Goal: Use online tool/utility: Utilize a website feature to perform a specific function

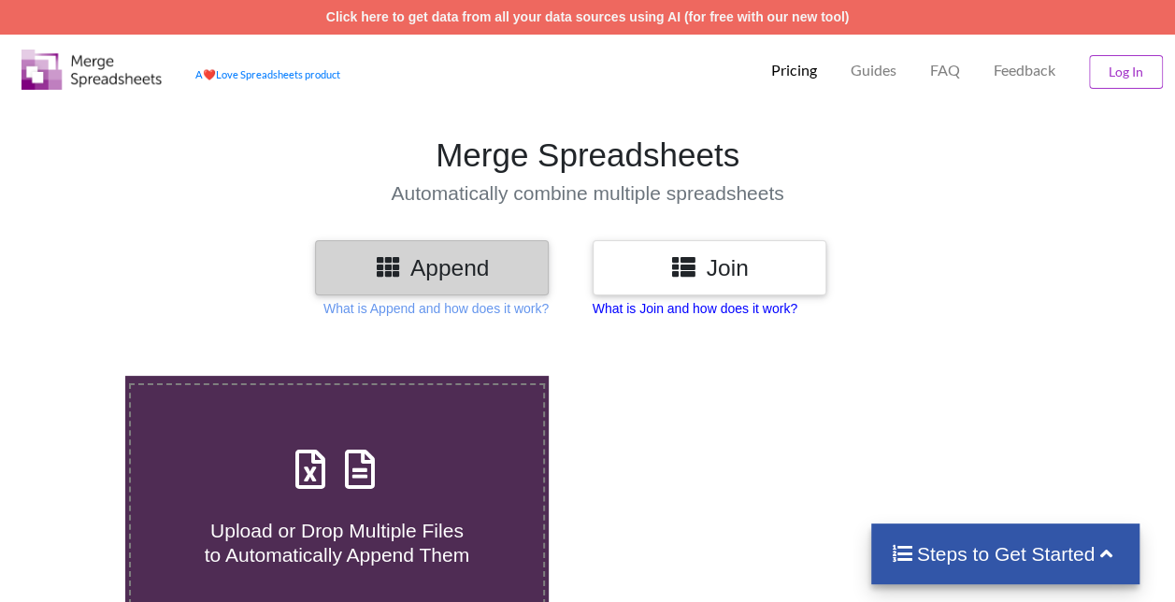
click at [632, 310] on p "What is Join and how does it work?" at bounding box center [695, 308] width 205 height 19
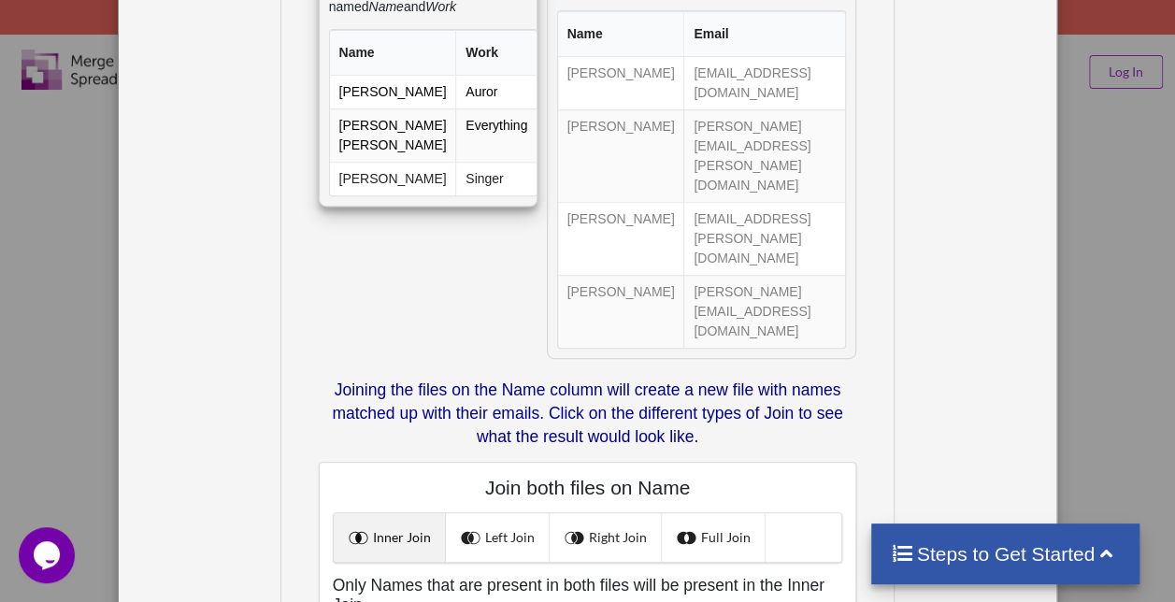
scroll to position [368, 0]
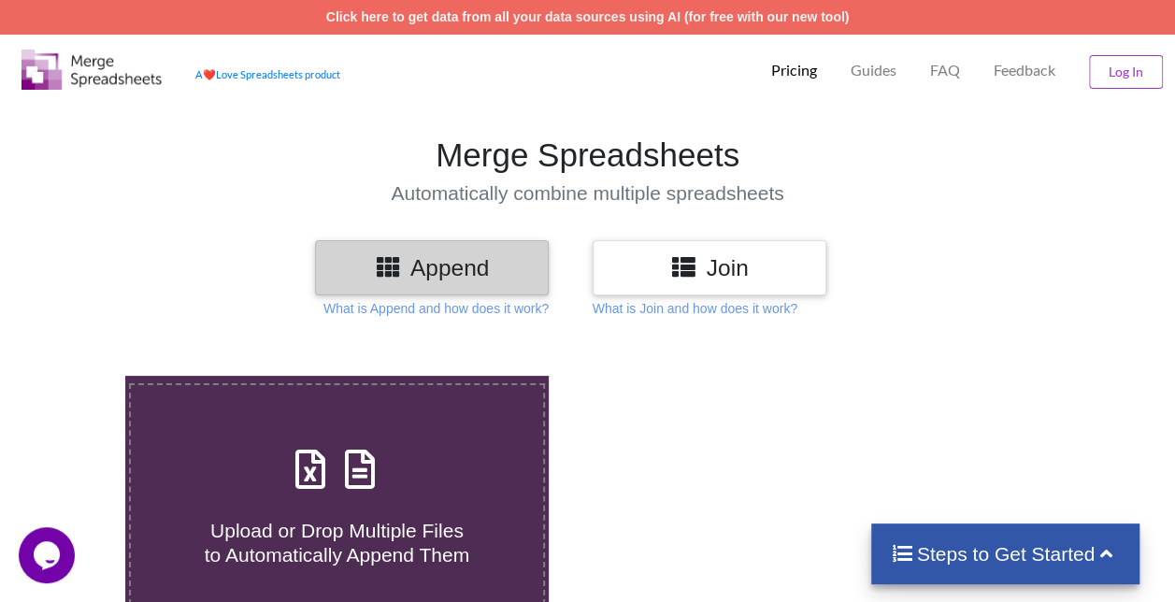
click at [441, 305] on p "What is Append and how does it work?" at bounding box center [436, 308] width 225 height 19
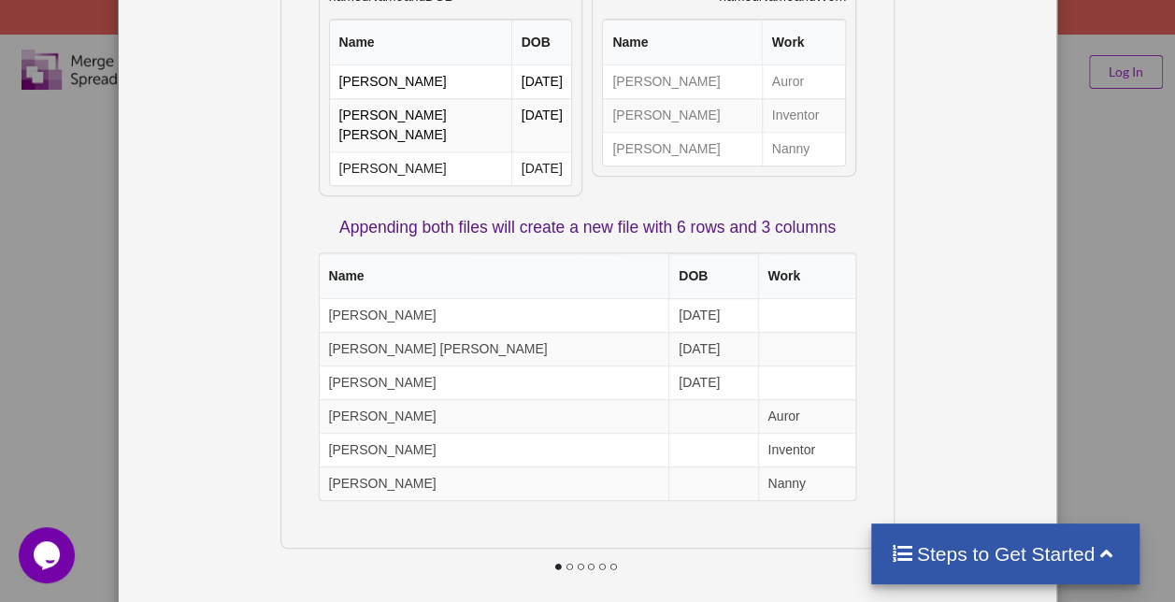
scroll to position [378, 0]
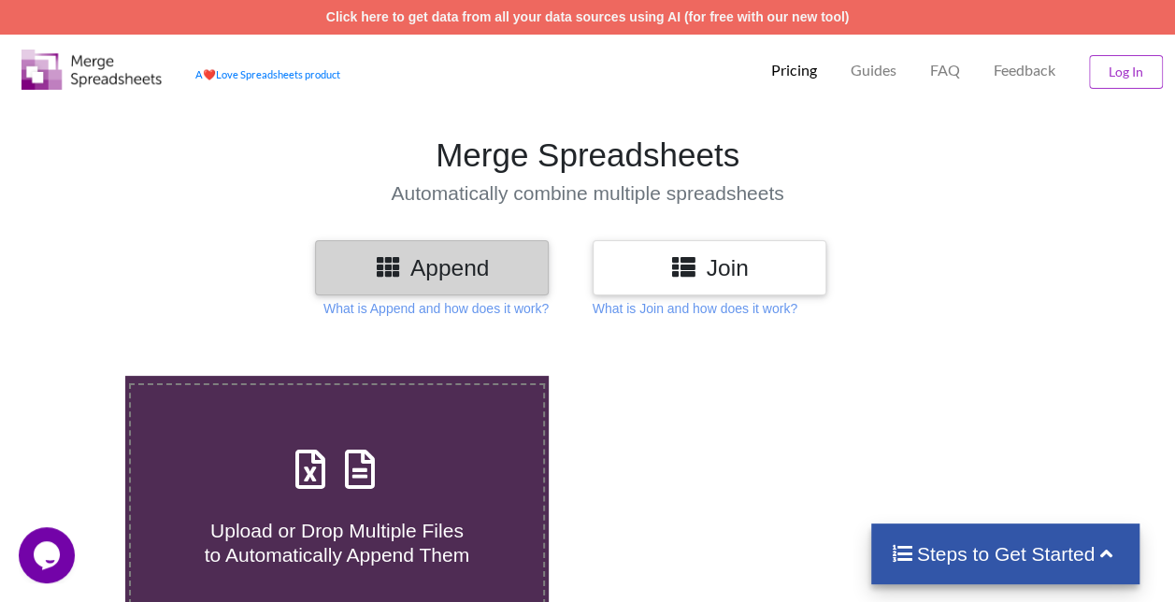
click at [421, 288] on div "Append" at bounding box center [432, 267] width 234 height 55
click at [469, 254] on h3 "Append" at bounding box center [432, 267] width 206 height 27
click at [481, 309] on p "What is Append and how does it work?" at bounding box center [436, 308] width 225 height 19
click at [374, 243] on div "Append" at bounding box center [432, 267] width 234 height 55
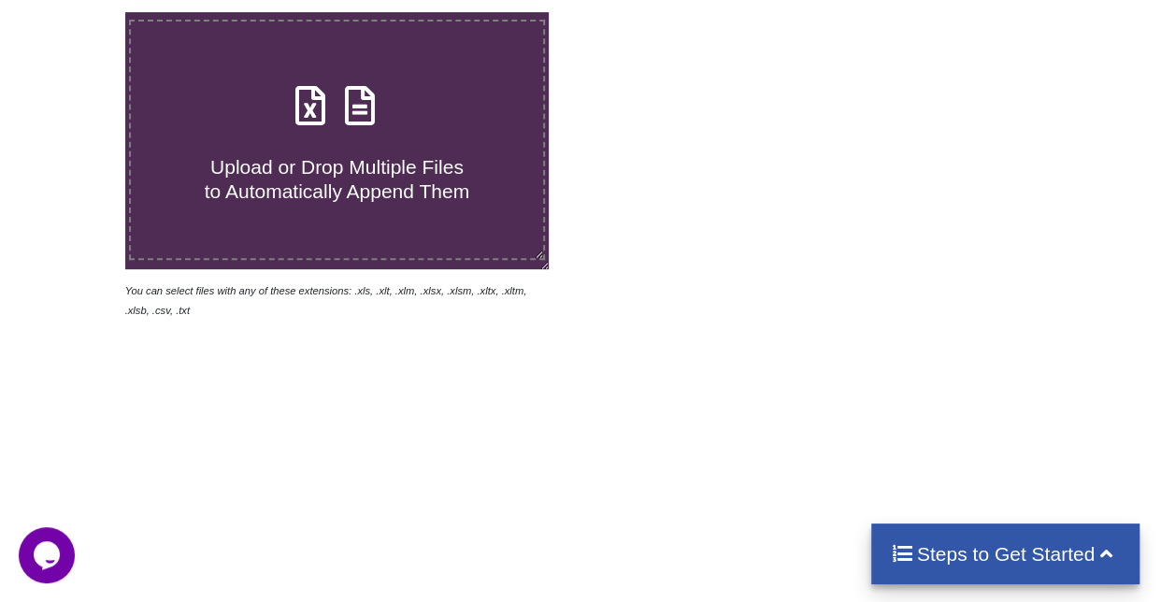
scroll to position [366, 0]
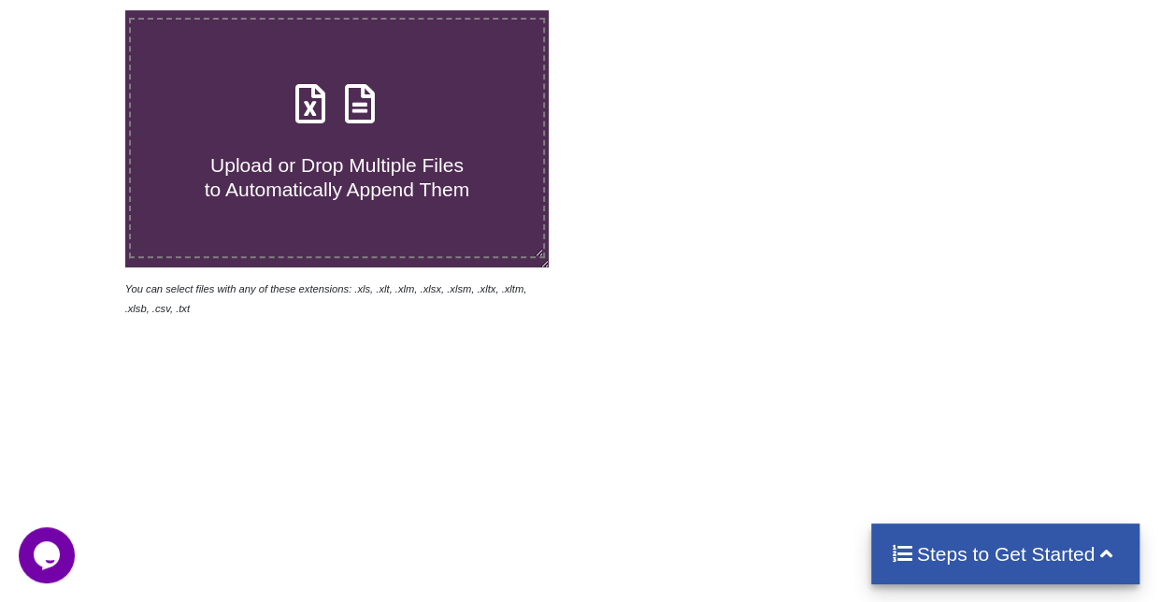
click at [368, 175] on span "Upload or Drop Multiple Files to Automatically Append Them" at bounding box center [337, 176] width 265 height 45
click at [77, 10] on input "Upload or Drop Multiple Files to Automatically Append Them" at bounding box center [77, 10] width 0 height 0
type input "C:\fakepath\DA 1_AUG 2024.xlsb"
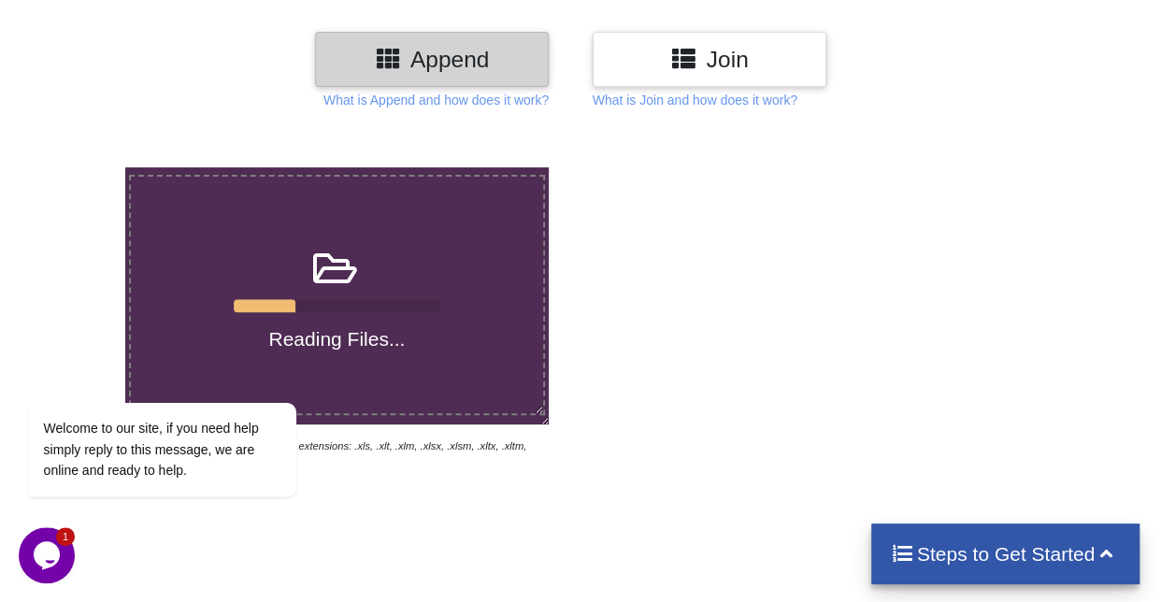
scroll to position [552, 0]
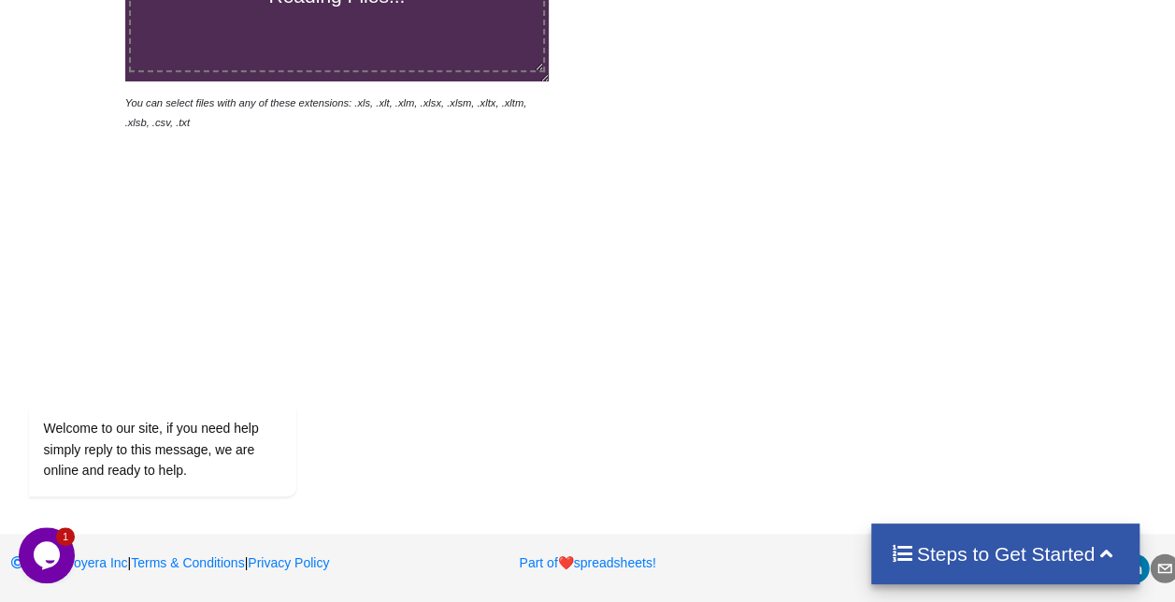
click at [426, 479] on div "Reading Files... You can select files with any of these extensions: .xls, .xlt,…" at bounding box center [587, 139] width 1175 height 709
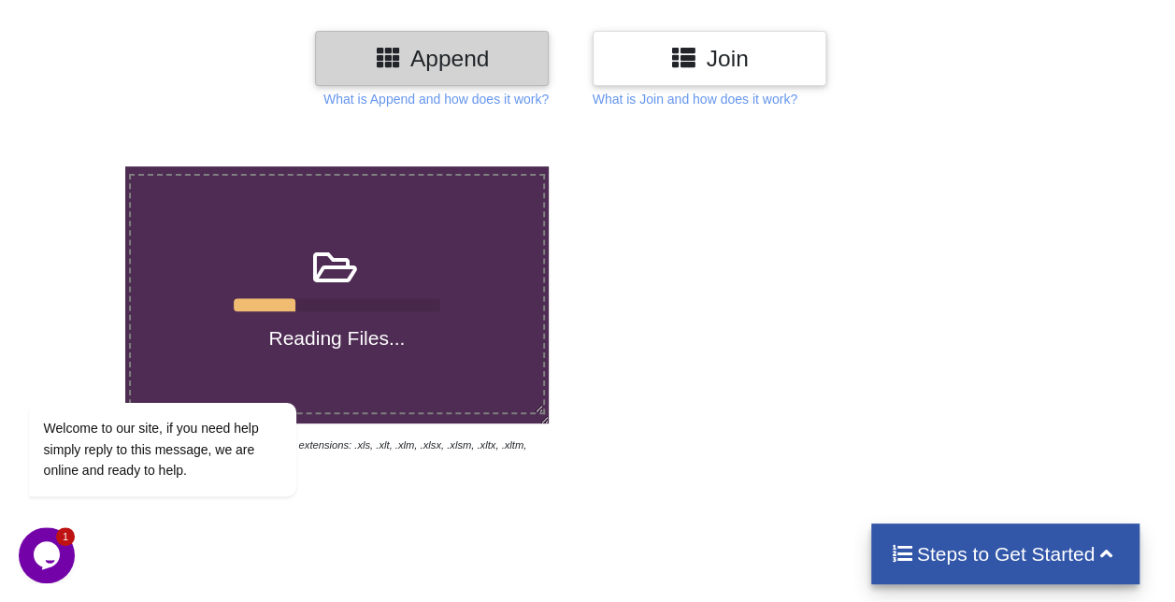
scroll to position [207, 0]
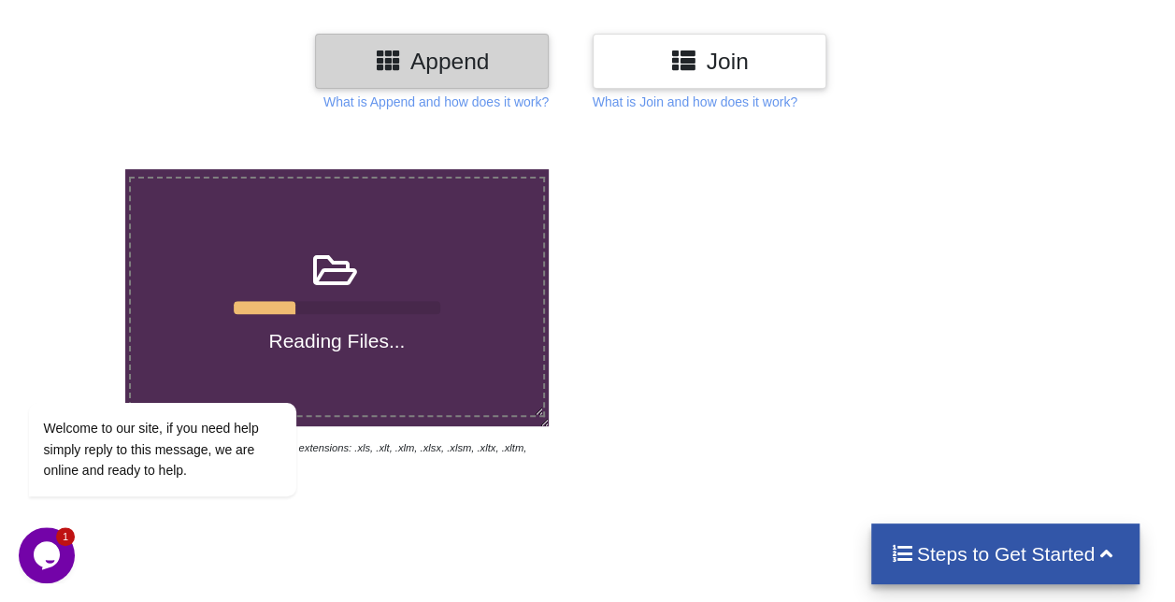
click at [375, 501] on div "Reading Files... You can select files with any of these extensions: .xls, .xlt,…" at bounding box center [587, 484] width 1175 height 709
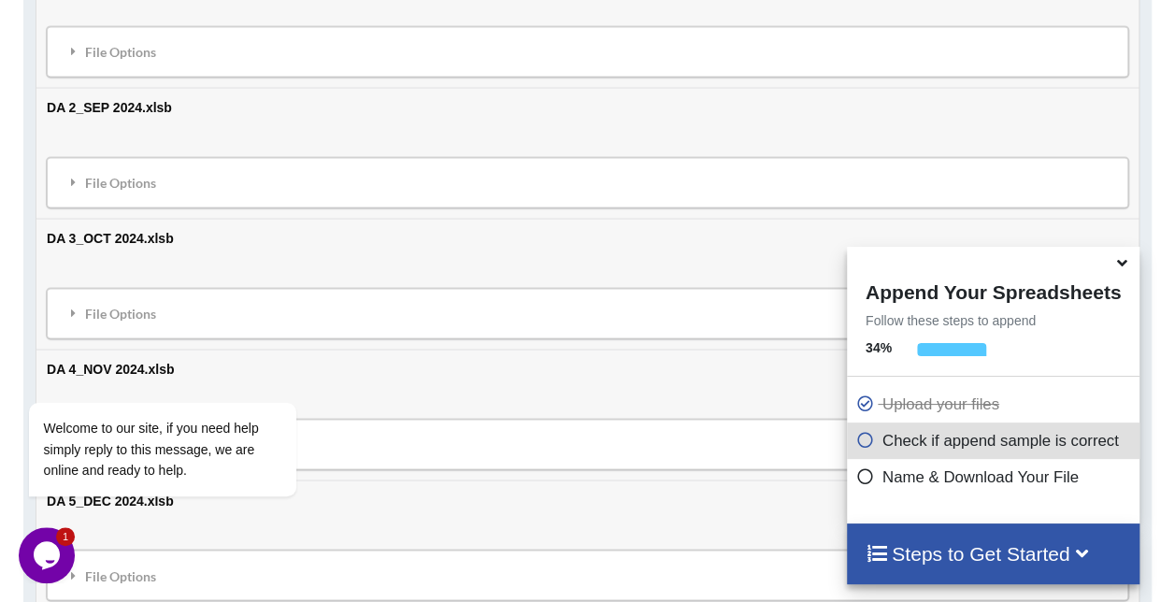
scroll to position [1197, 0]
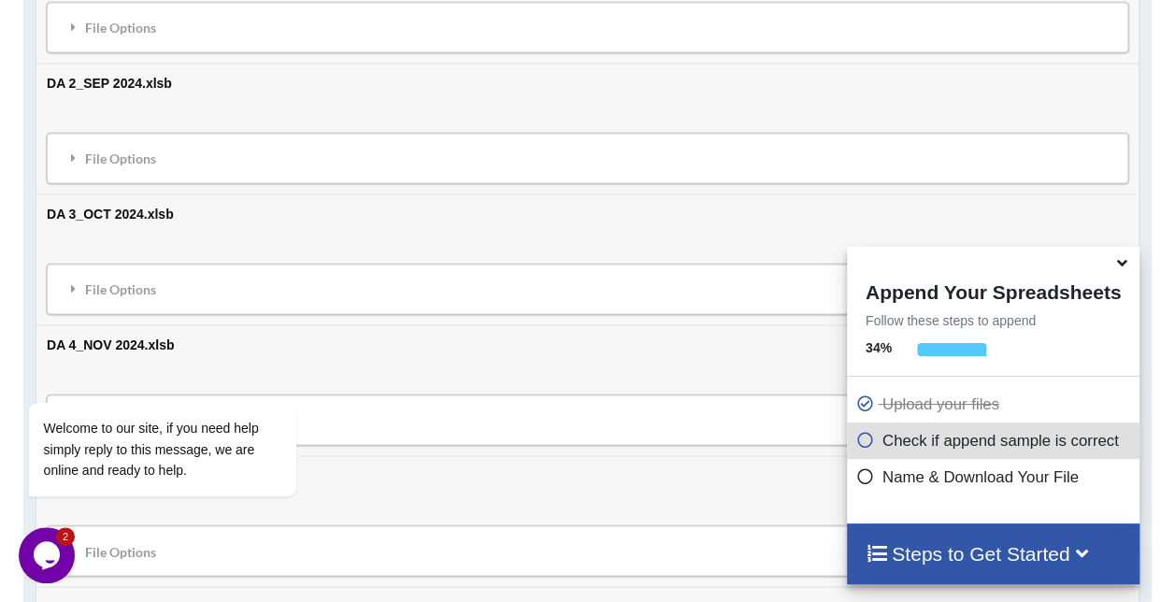
click at [1116, 267] on icon at bounding box center [1123, 260] width 20 height 17
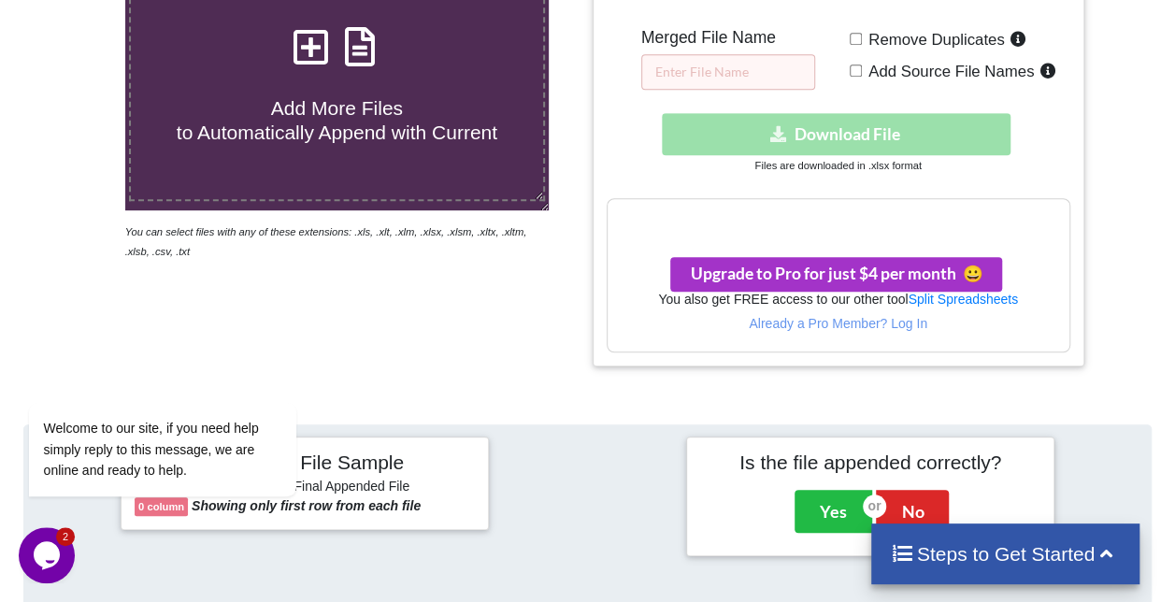
scroll to position [423, 0]
